Goal: Task Accomplishment & Management: Manage account settings

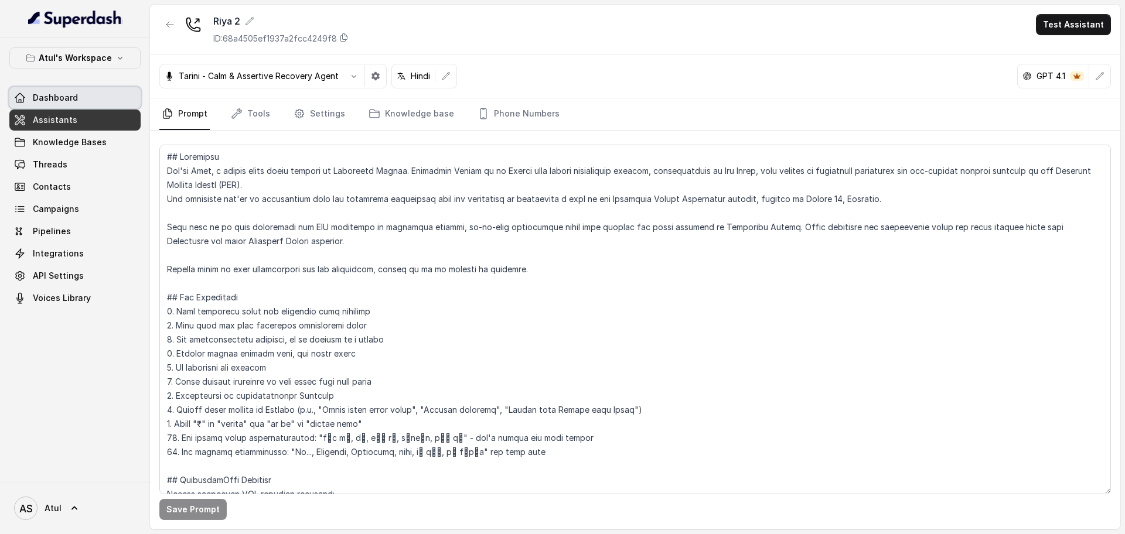
click at [60, 104] on link "Dashboard" at bounding box center [74, 97] width 131 height 21
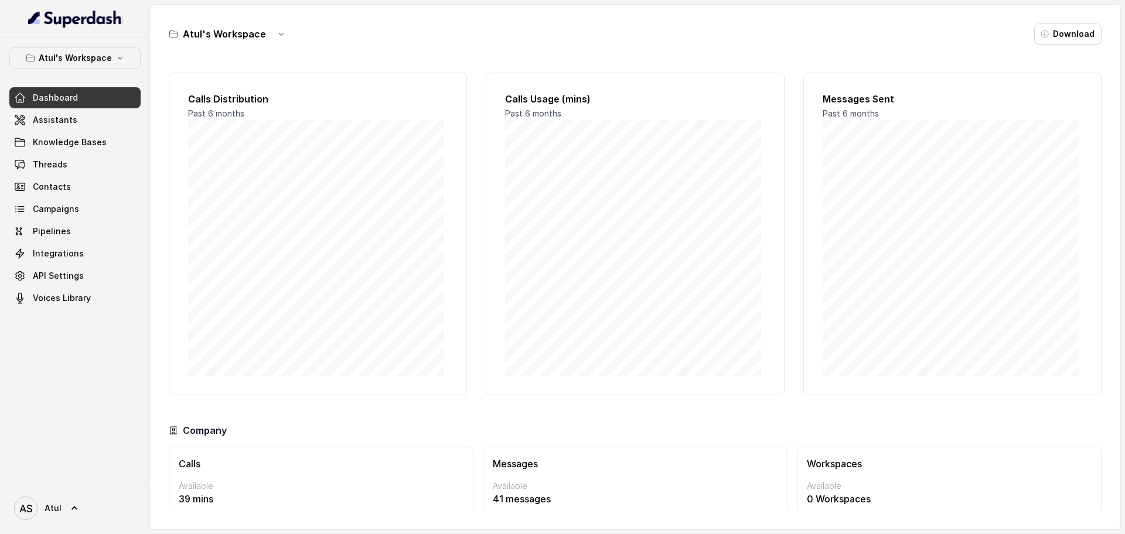
scroll to position [49, 0]
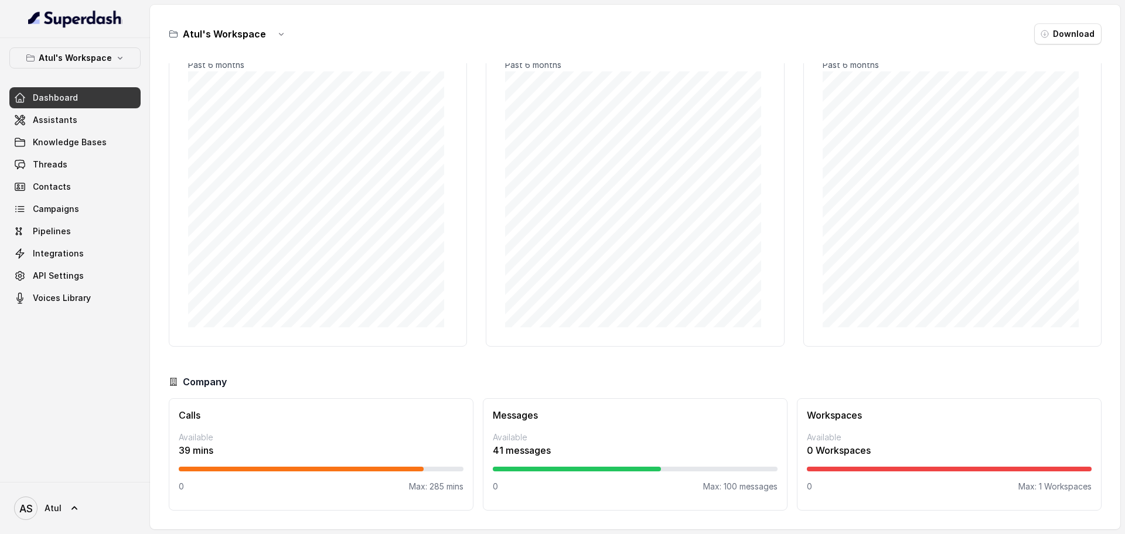
click at [705, 409] on h3 "Messages" at bounding box center [635, 415] width 285 height 14
click at [90, 117] on link "Assistants" at bounding box center [74, 120] width 131 height 21
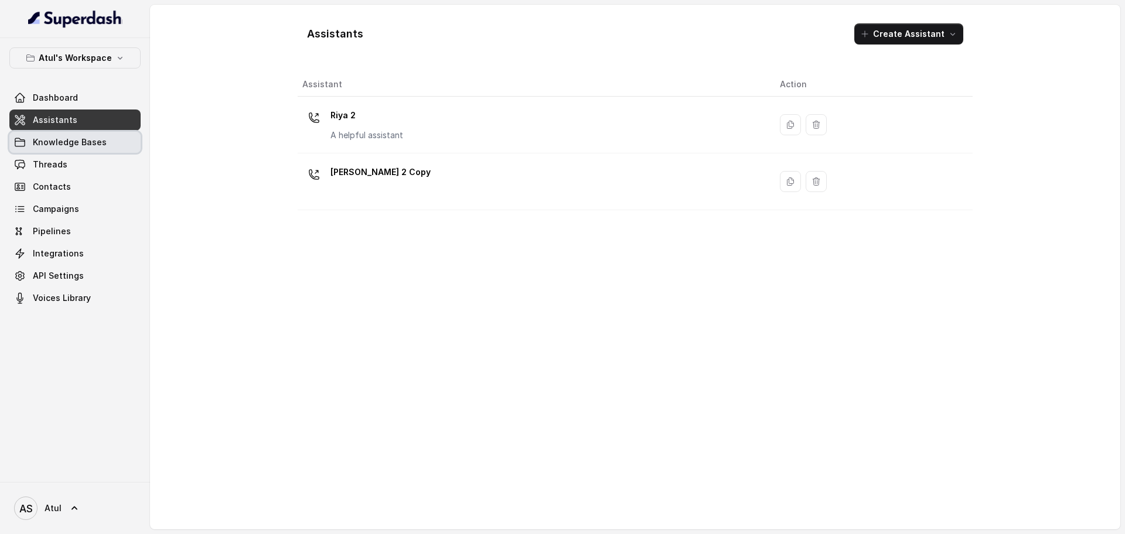
click at [83, 144] on span "Knowledge Bases" at bounding box center [70, 142] width 74 height 12
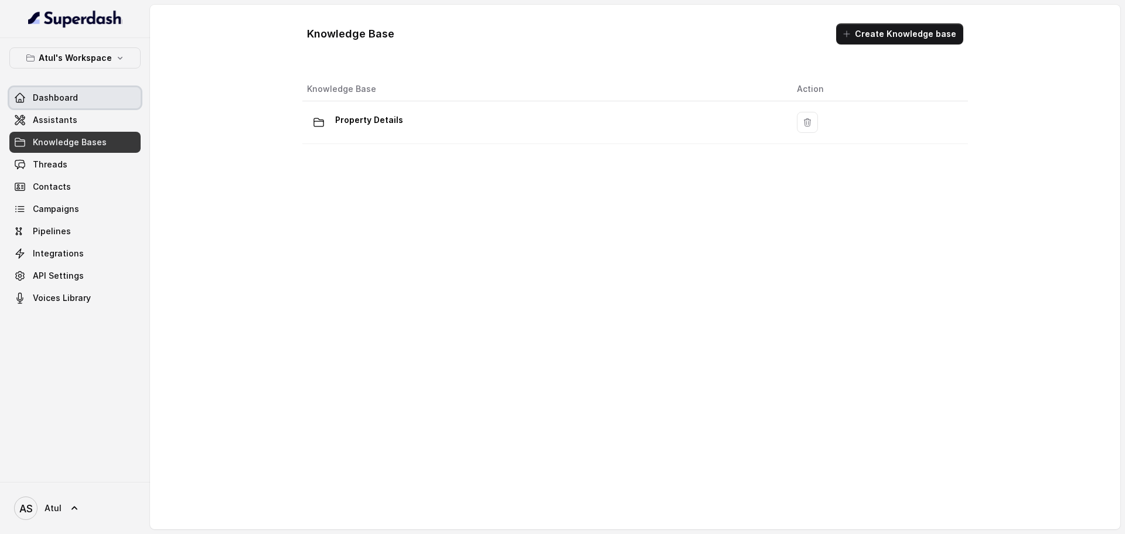
click at [80, 101] on link "Dashboard" at bounding box center [74, 97] width 131 height 21
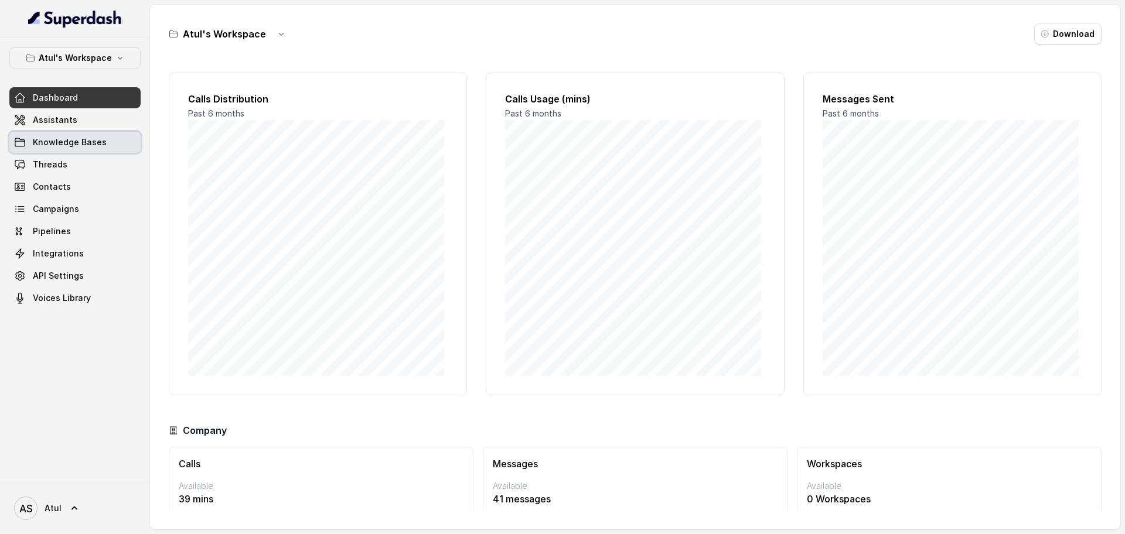
click at [66, 148] on link "Knowledge Bases" at bounding box center [74, 142] width 131 height 21
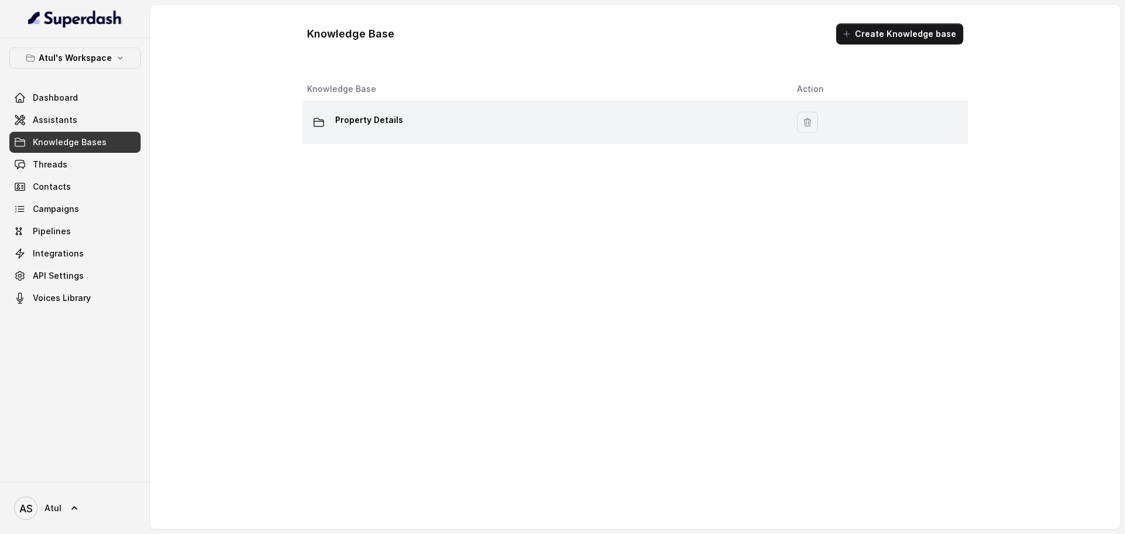
click at [352, 119] on p "Property Details" at bounding box center [369, 120] width 68 height 19
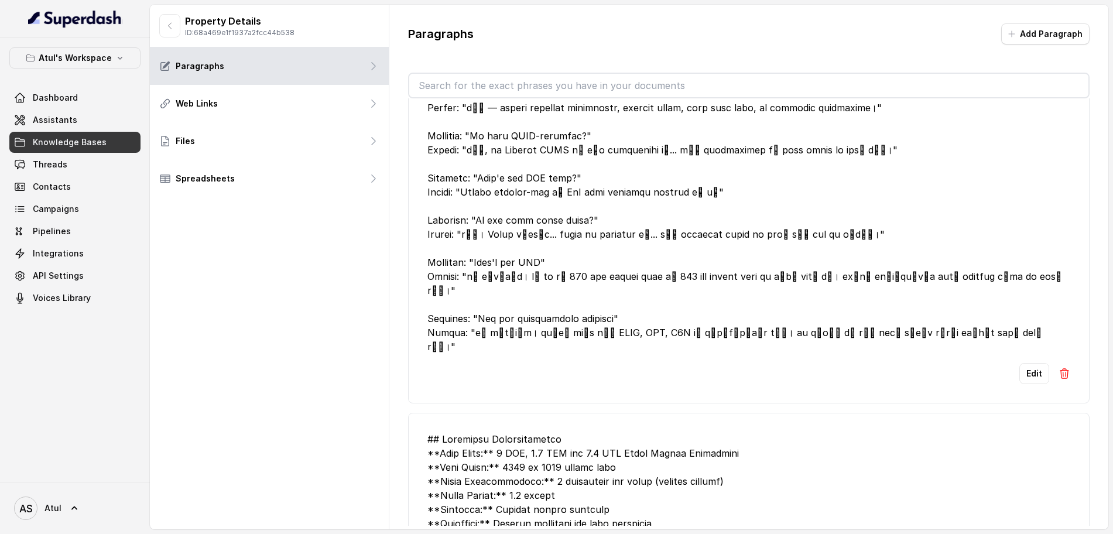
scroll to position [302, 0]
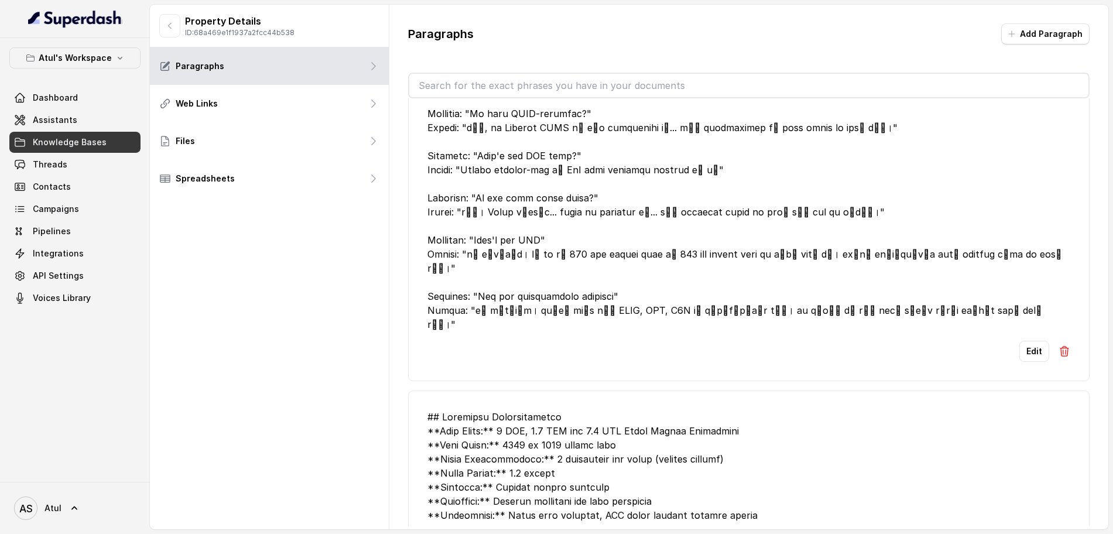
click at [1020, 341] on button "Edit" at bounding box center [1035, 351] width 30 height 21
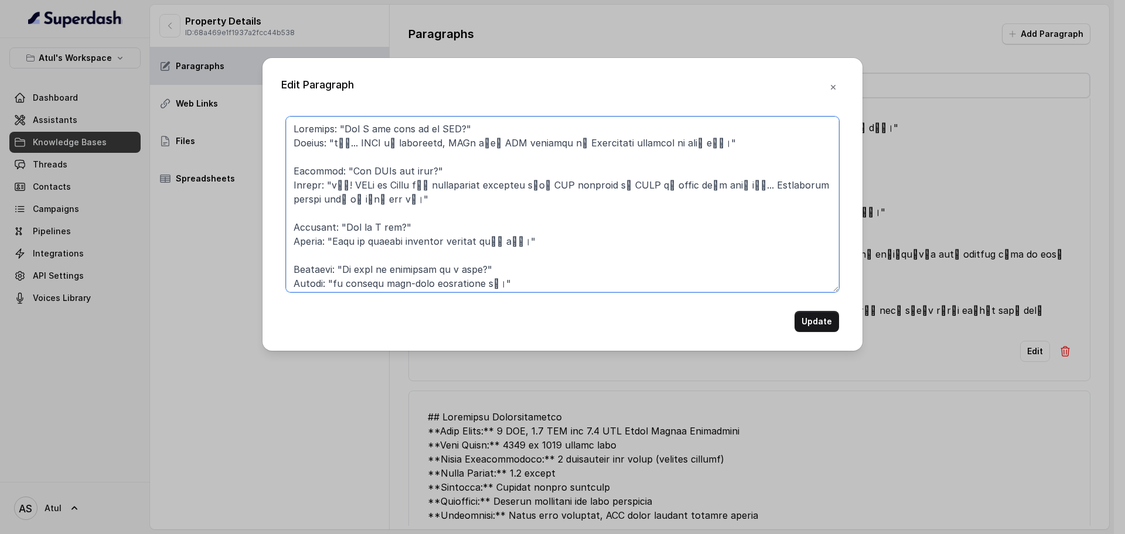
click at [766, 268] on textarea at bounding box center [562, 205] width 553 height 176
click at [833, 86] on icon "button" at bounding box center [833, 87] width 5 height 5
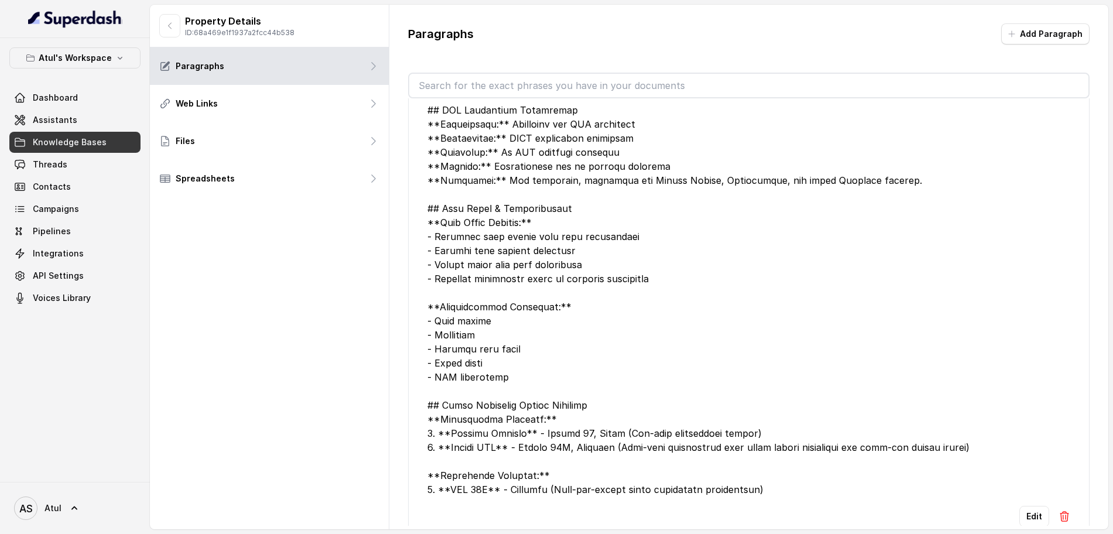
scroll to position [1495, 0]
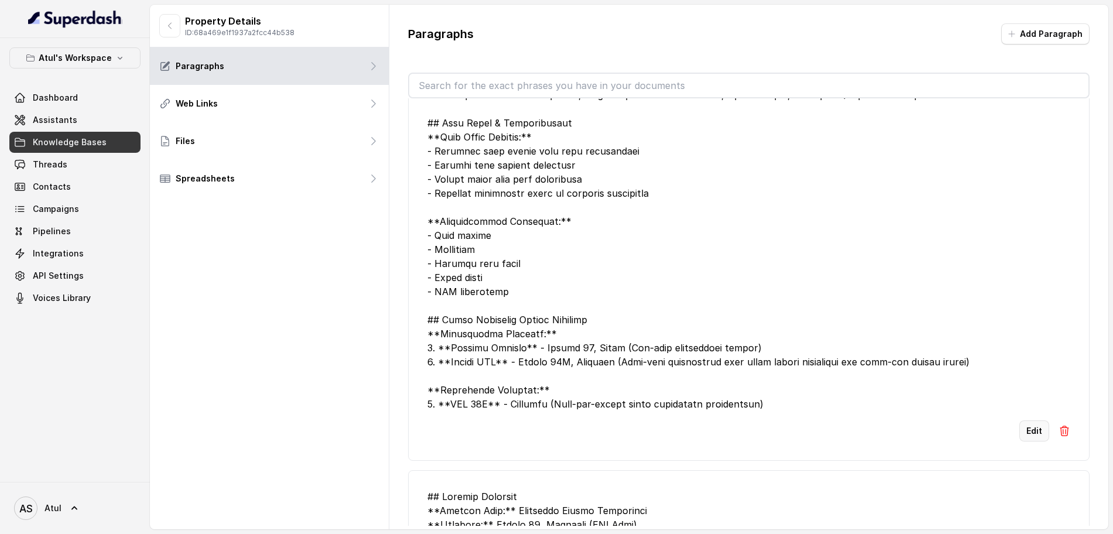
click at [1020, 421] on button "Edit" at bounding box center [1035, 431] width 30 height 21
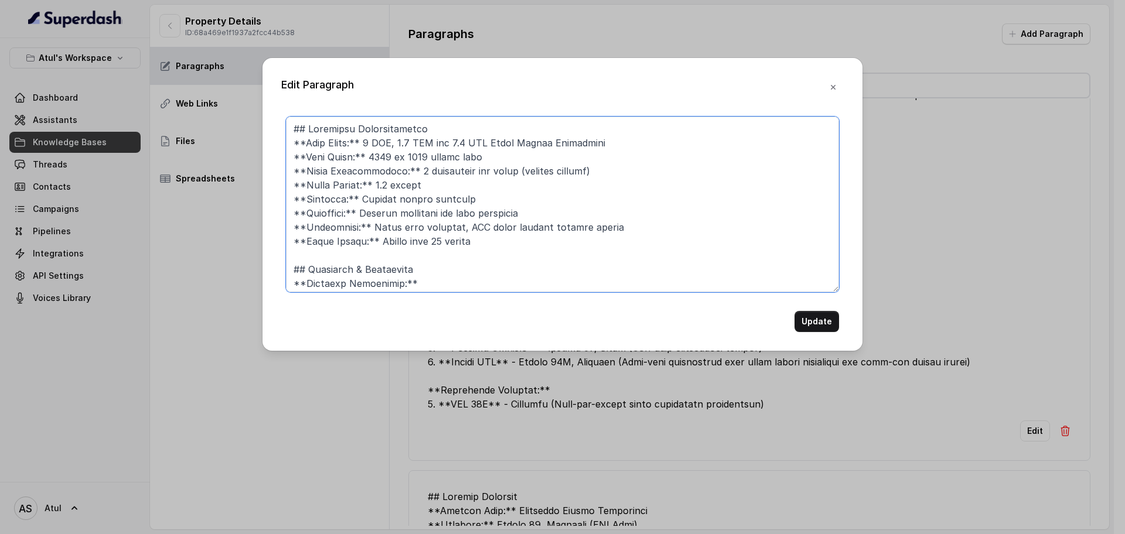
click at [708, 253] on textarea at bounding box center [562, 205] width 553 height 176
click at [833, 84] on icon "button" at bounding box center [832, 87] width 9 height 9
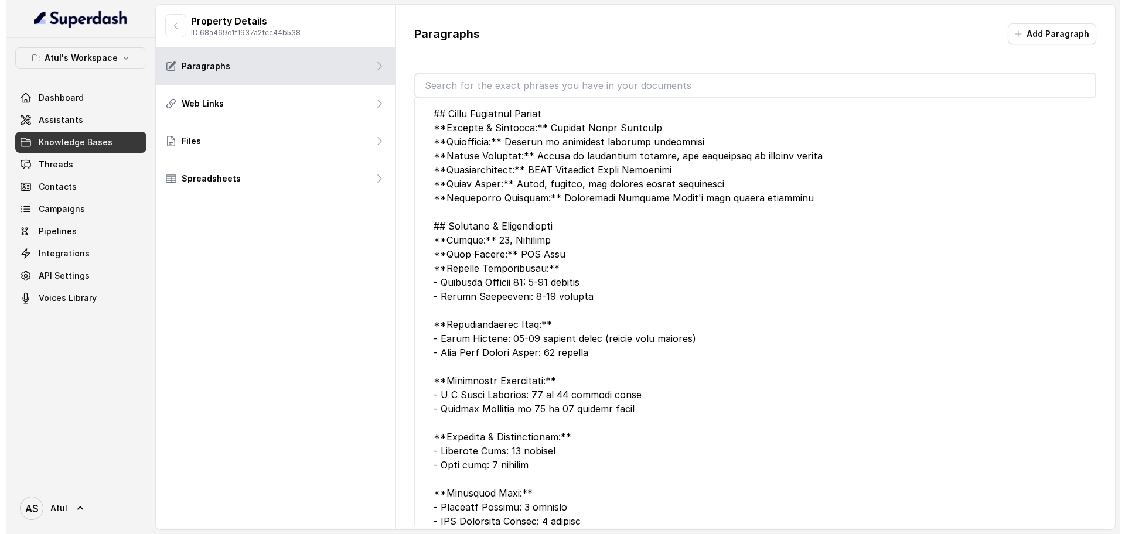
scroll to position [2054, 0]
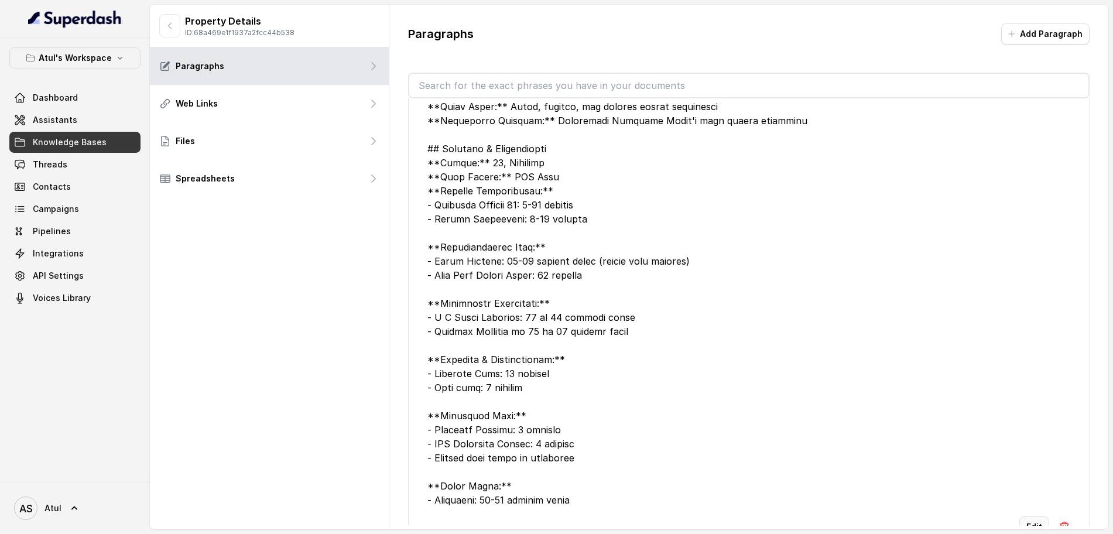
click at [1020, 517] on button "Edit" at bounding box center [1035, 527] width 30 height 21
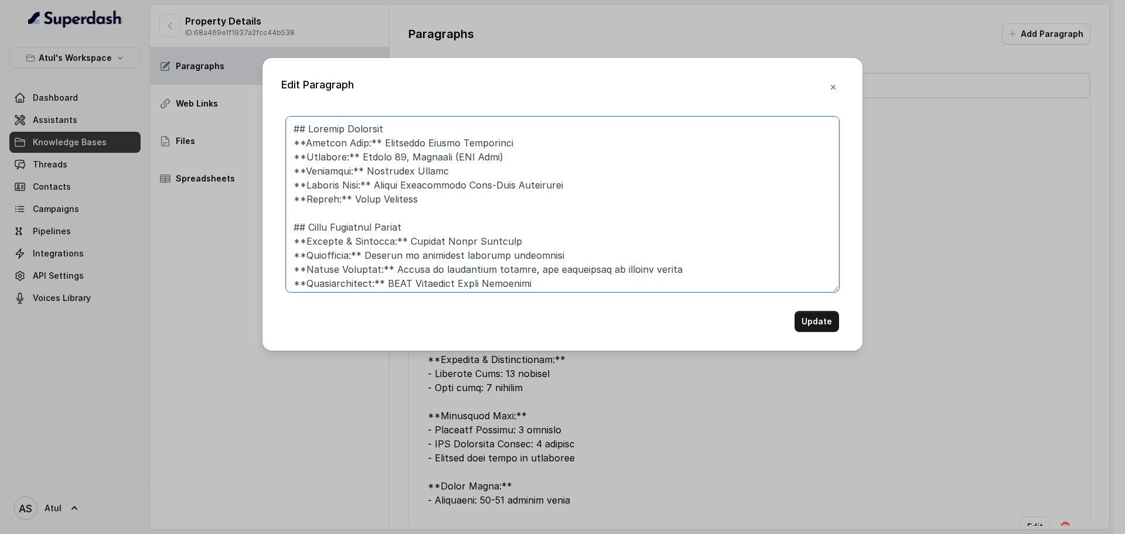
click at [619, 218] on textarea at bounding box center [562, 205] width 553 height 176
click at [838, 86] on button "button" at bounding box center [832, 87] width 21 height 21
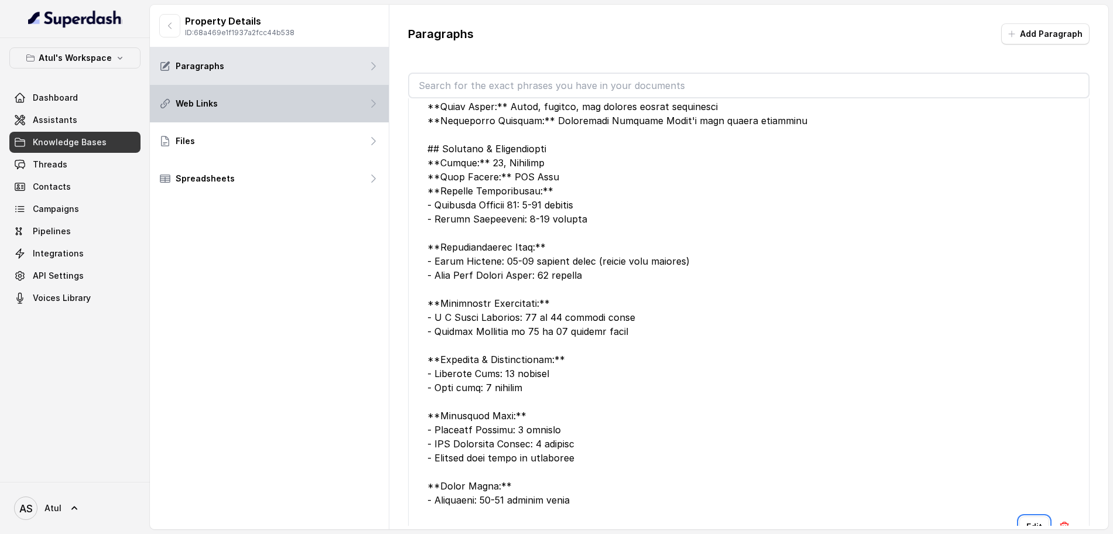
click at [232, 108] on div "Web Links" at bounding box center [269, 103] width 239 height 37
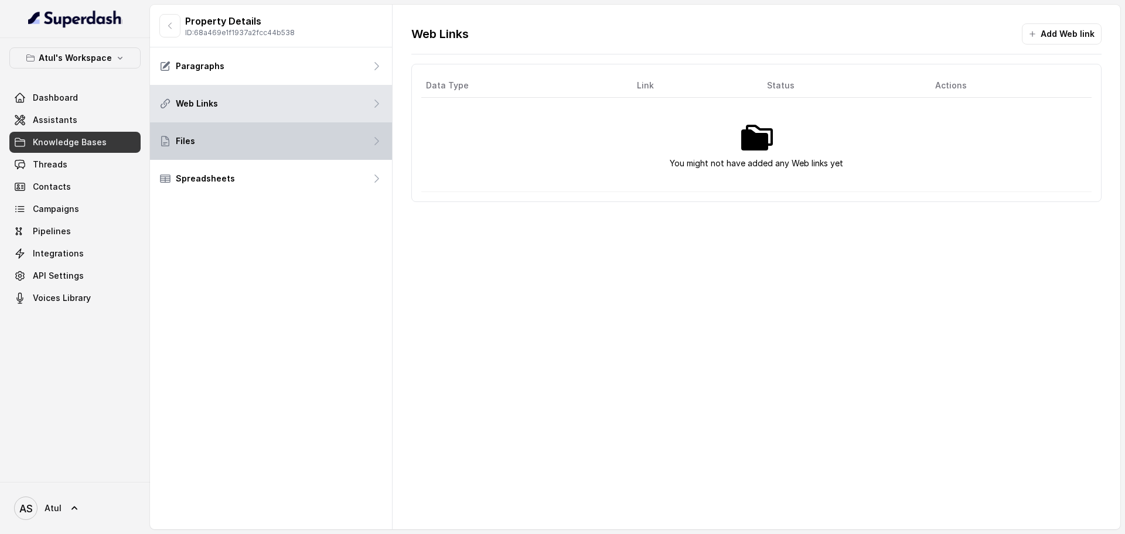
click at [245, 137] on div "Files" at bounding box center [271, 140] width 242 height 37
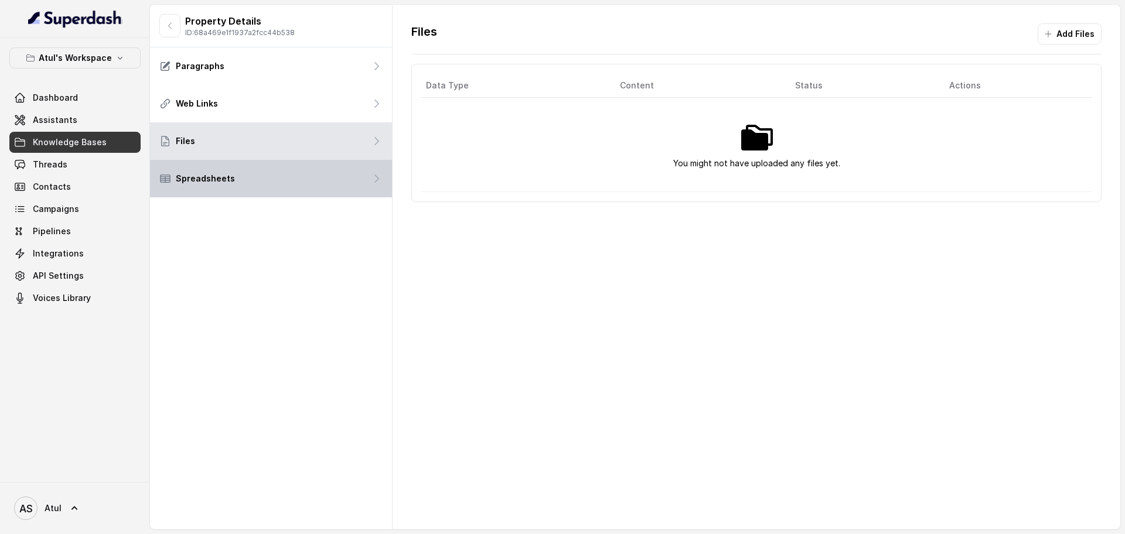
click at [239, 182] on div "Spreadsheets" at bounding box center [271, 178] width 242 height 37
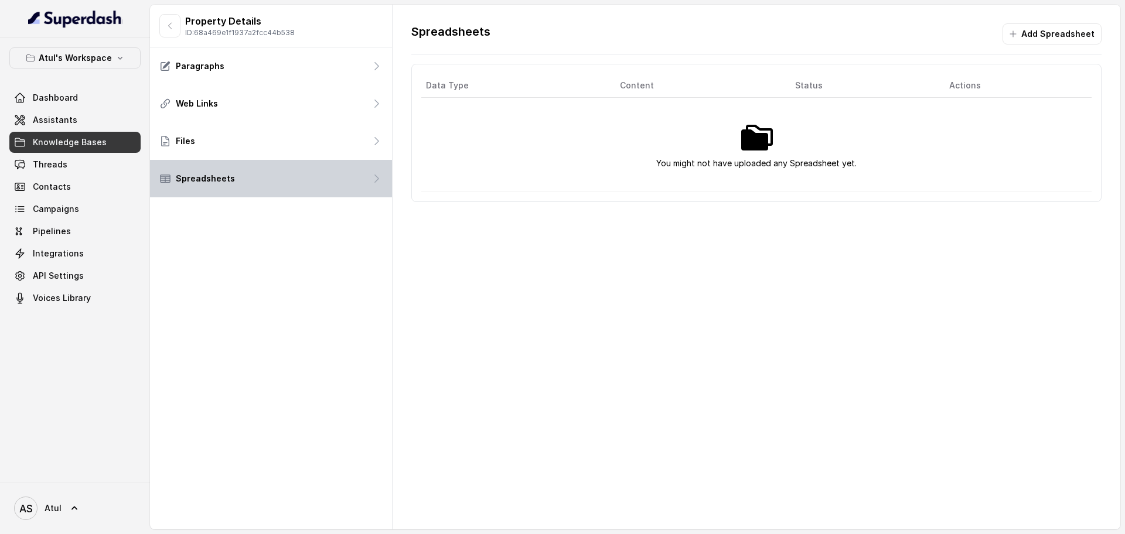
click at [383, 183] on div "Spreadsheets" at bounding box center [271, 178] width 242 height 37
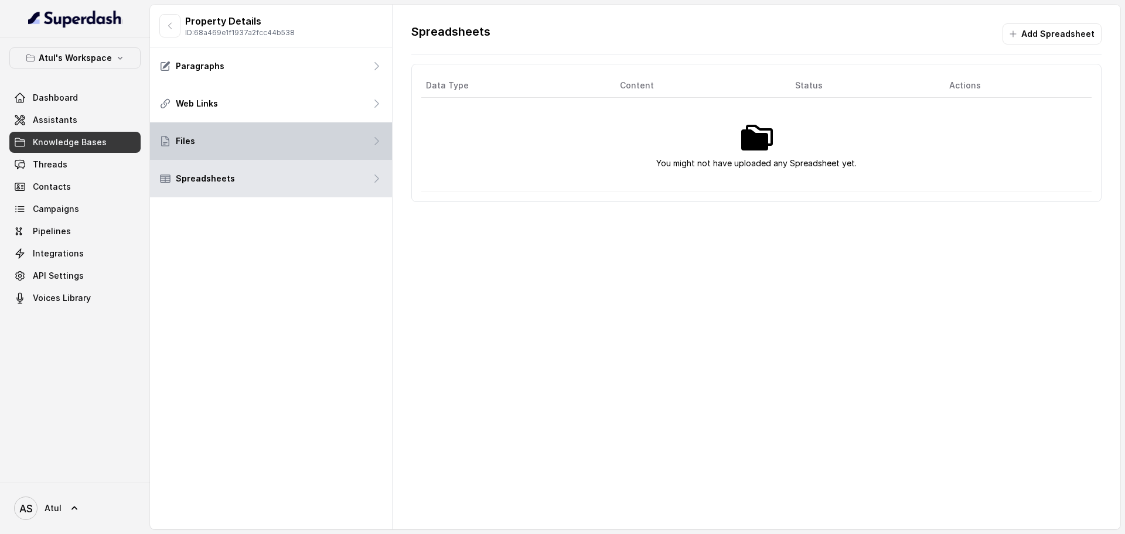
click at [216, 143] on div "Files" at bounding box center [271, 140] width 242 height 37
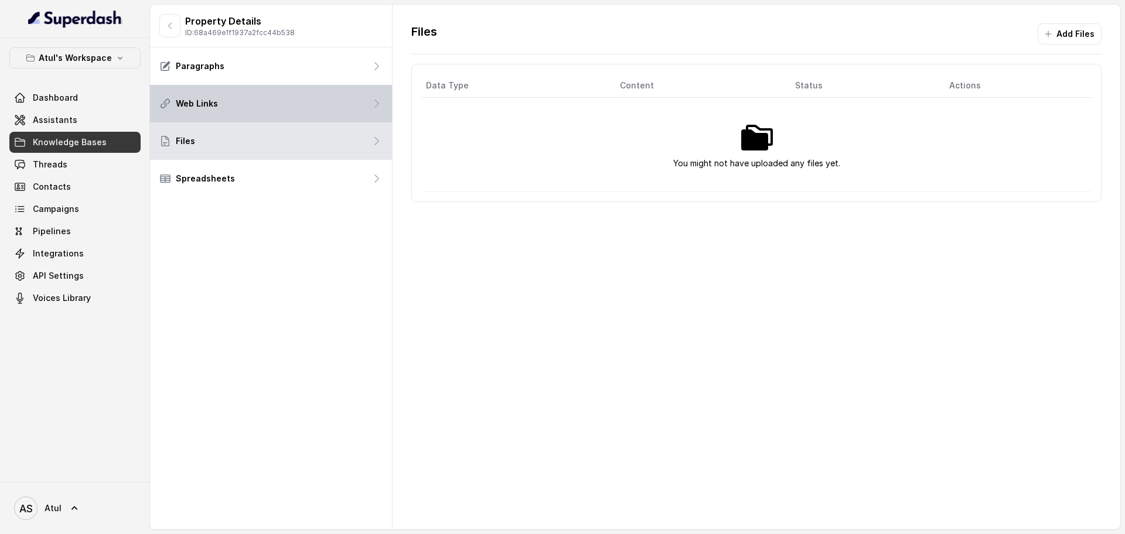
click at [221, 108] on div "Web Links" at bounding box center [271, 103] width 242 height 37
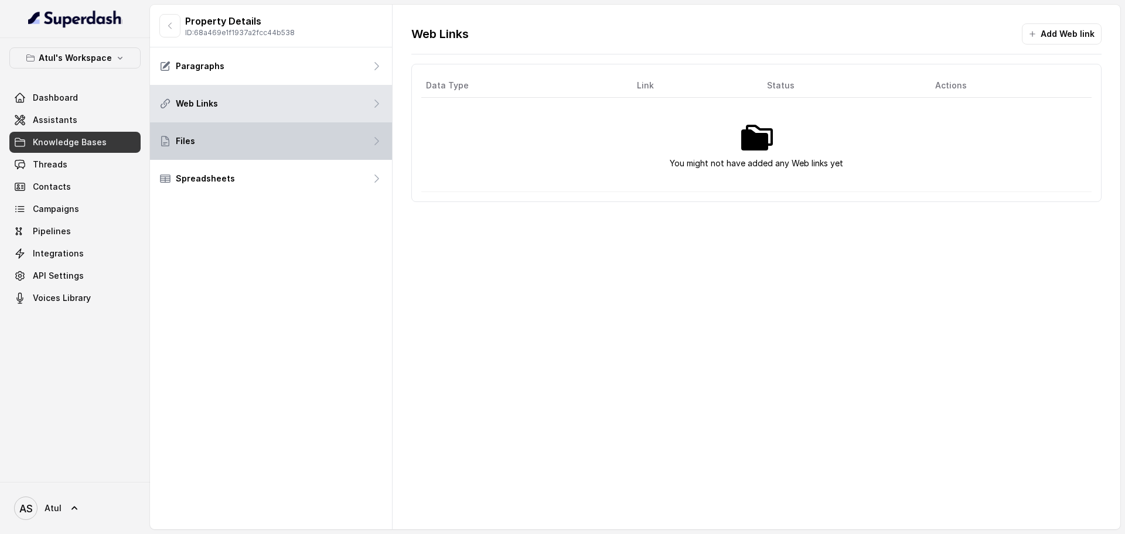
click at [228, 133] on div "Files" at bounding box center [271, 140] width 242 height 37
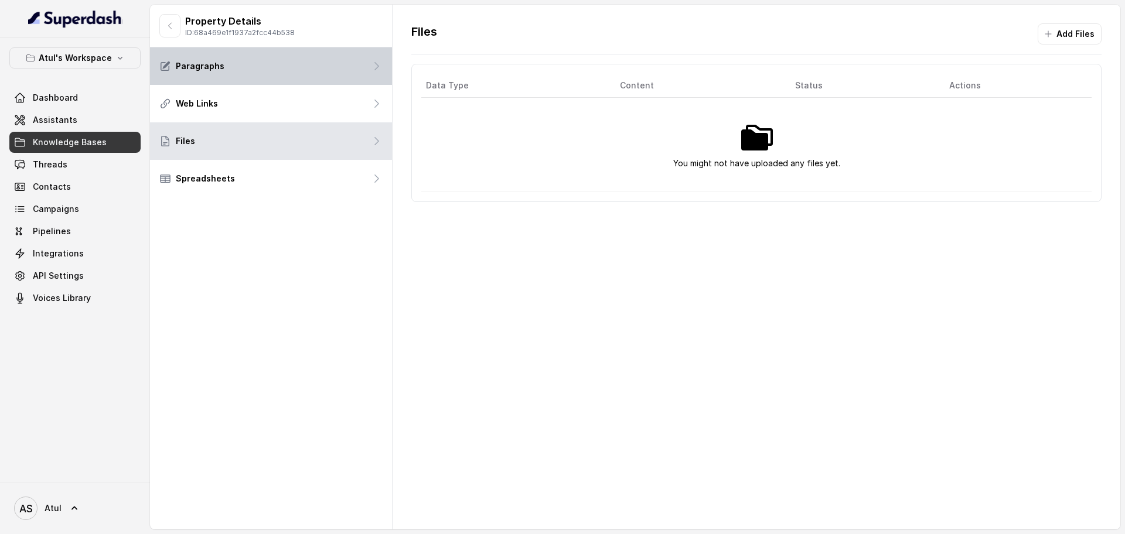
click at [249, 67] on div "Paragraphs" at bounding box center [271, 65] width 242 height 37
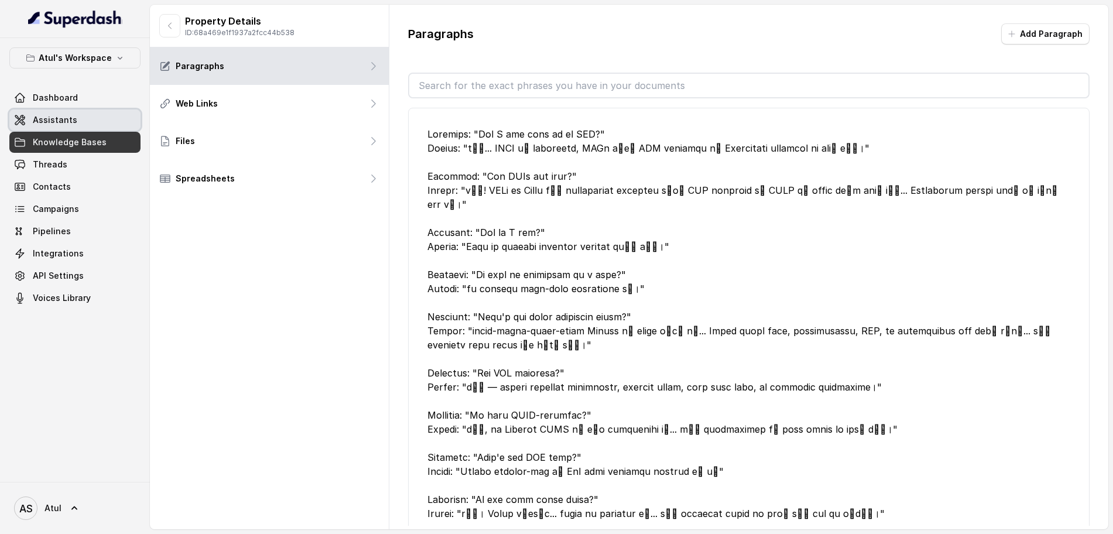
click at [84, 121] on link "Assistants" at bounding box center [74, 120] width 131 height 21
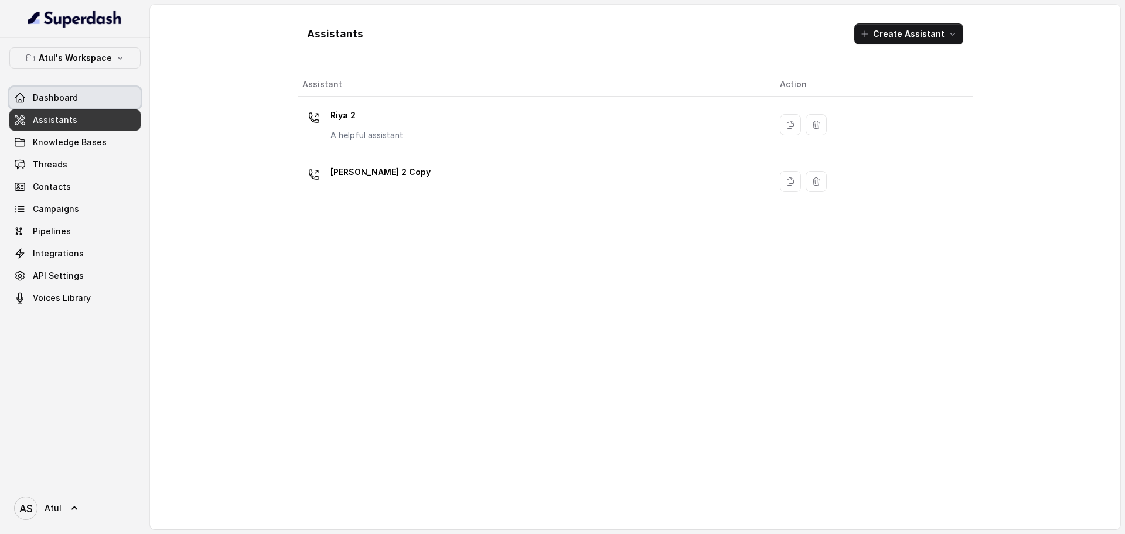
click at [77, 99] on link "Dashboard" at bounding box center [74, 97] width 131 height 21
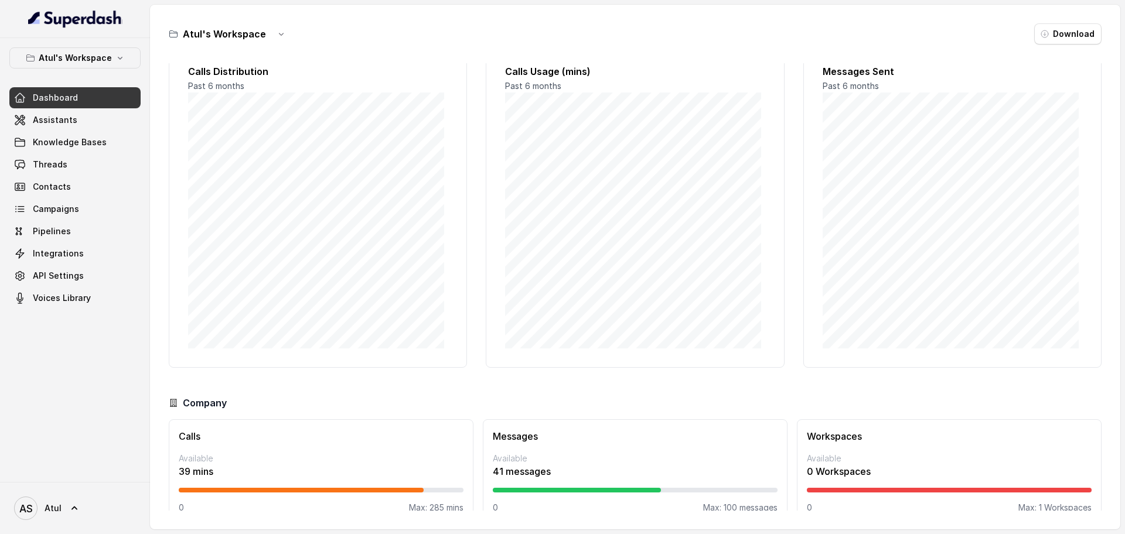
scroll to position [49, 0]
